Goal: Transaction & Acquisition: Purchase product/service

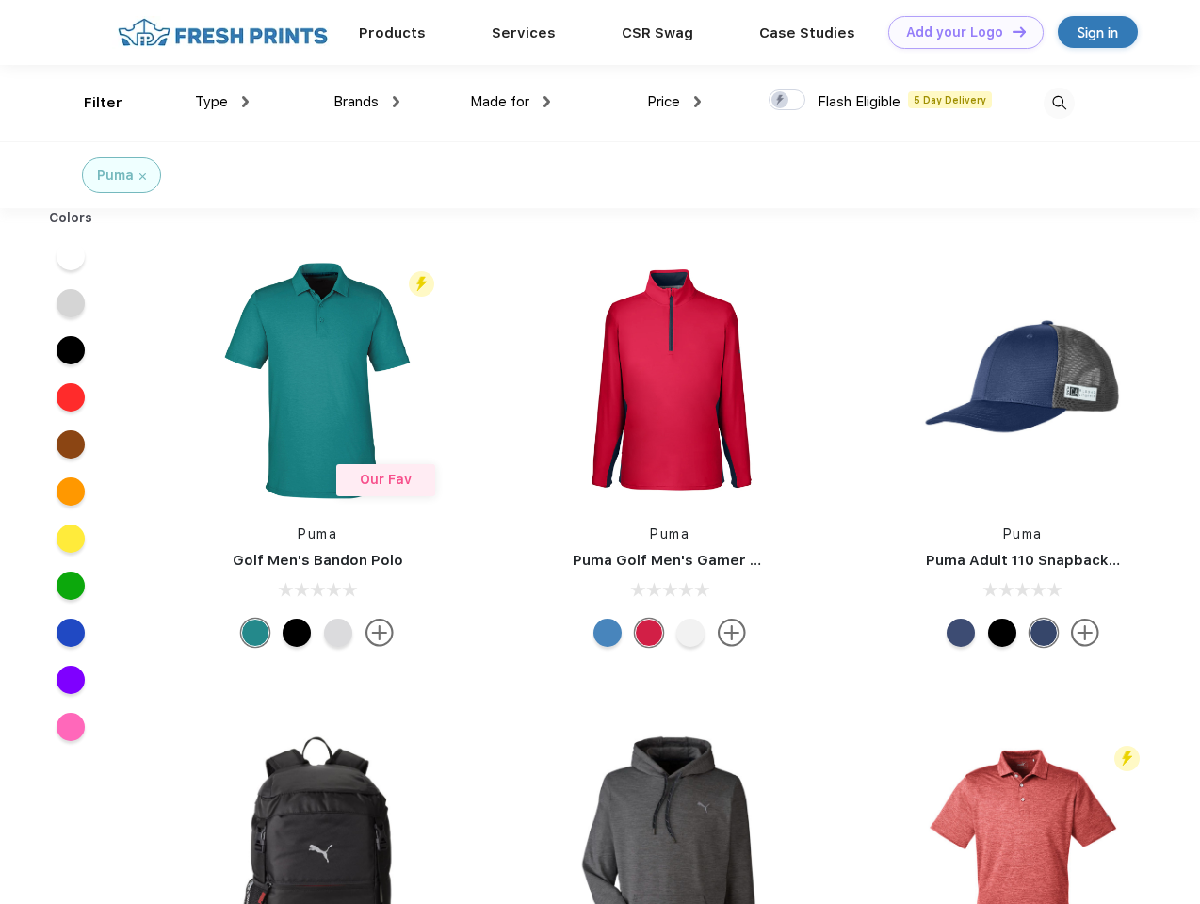
click at [959, 32] on link "Add your Logo Design Tool" at bounding box center [965, 32] width 155 height 33
click at [0, 0] on div "Design Tool" at bounding box center [0, 0] width 0 height 0
click at [1010, 31] on link "Add your Logo Design Tool" at bounding box center [965, 32] width 155 height 33
click at [90, 103] on div "Filter" at bounding box center [103, 103] width 39 height 22
click at [222, 102] on span "Type" at bounding box center [211, 101] width 33 height 17
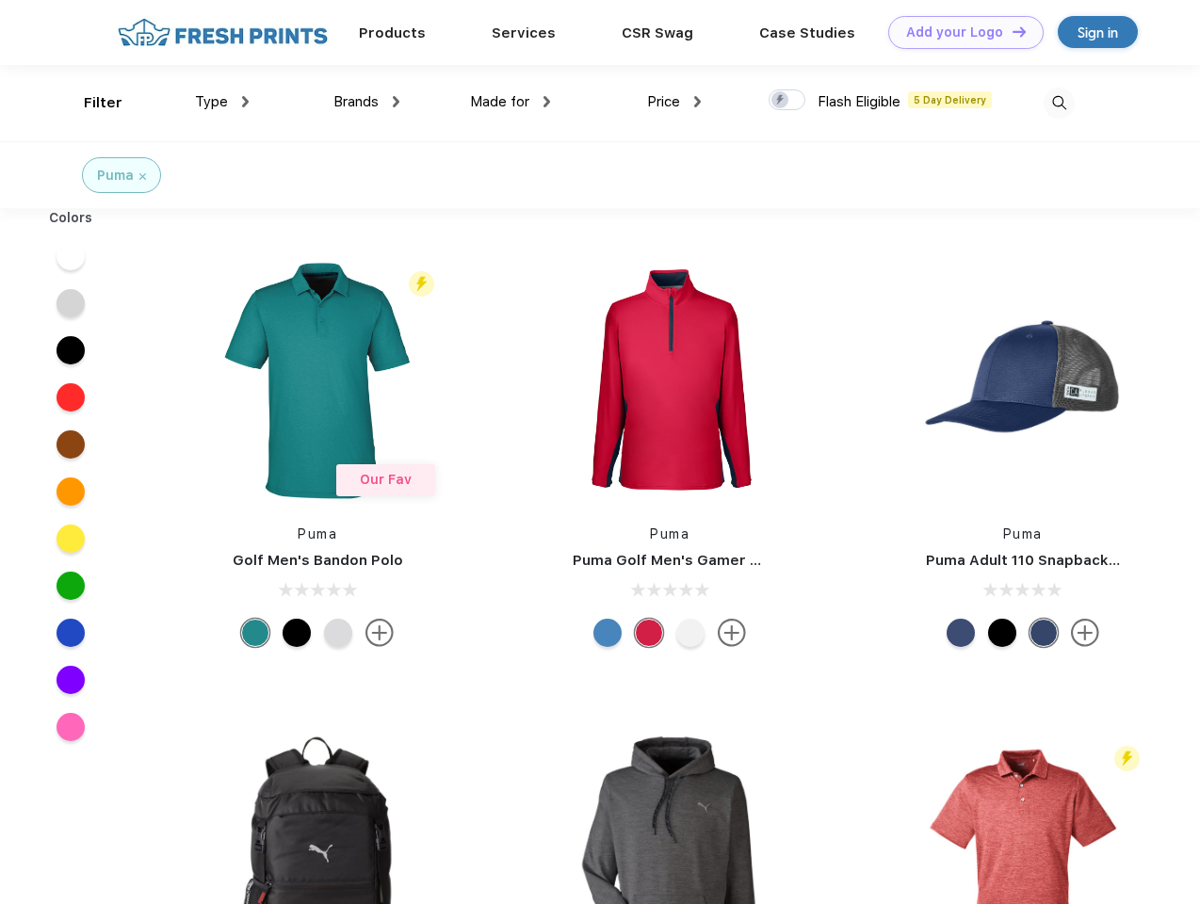
click at [366, 102] on span "Brands" at bounding box center [355, 101] width 45 height 17
click at [510, 102] on span "Made for" at bounding box center [499, 101] width 59 height 17
click at [674, 102] on span "Price" at bounding box center [663, 101] width 33 height 17
click at [787, 101] on div at bounding box center [786, 99] width 37 height 21
click at [781, 101] on input "checkbox" at bounding box center [774, 95] width 12 height 12
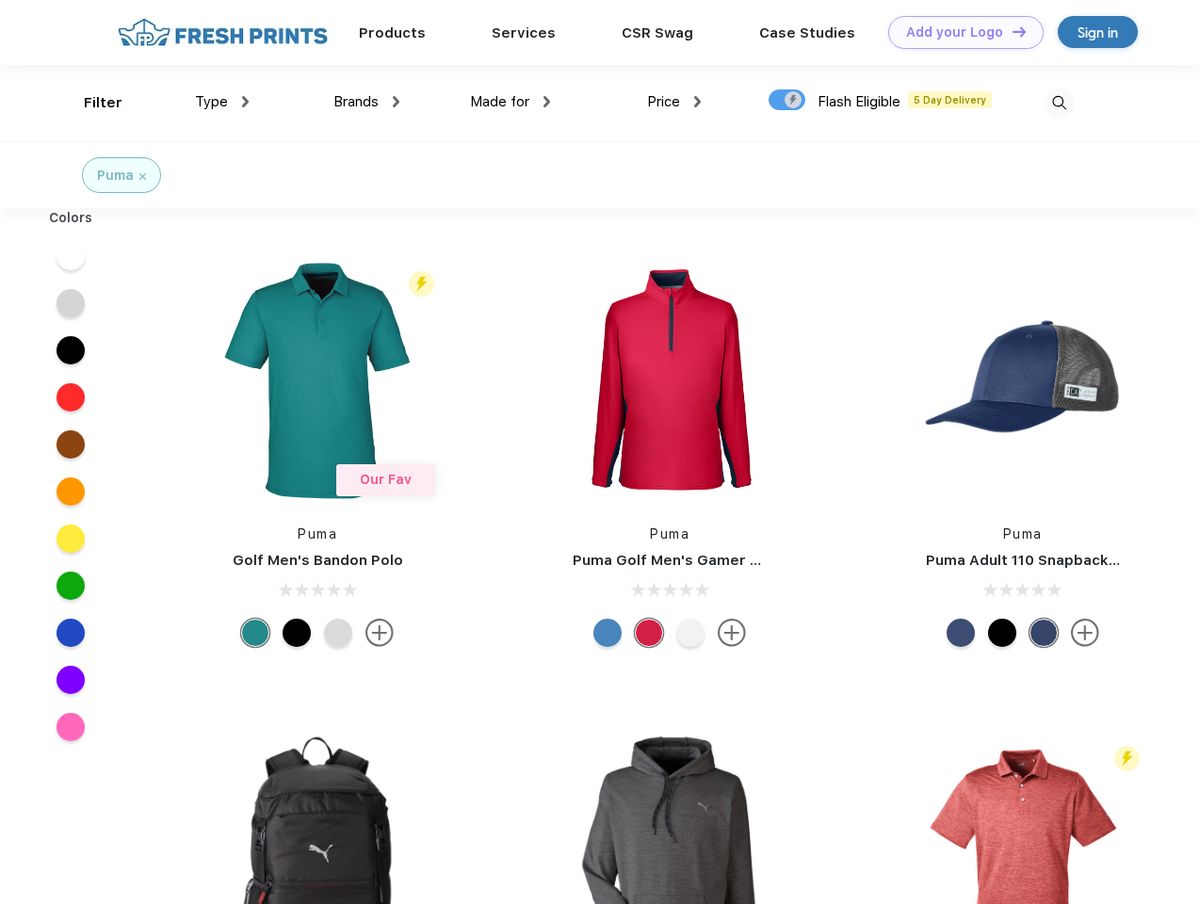
click at [1059, 103] on img at bounding box center [1058, 103] width 31 height 31
